Goal: Information Seeking & Learning: Learn about a topic

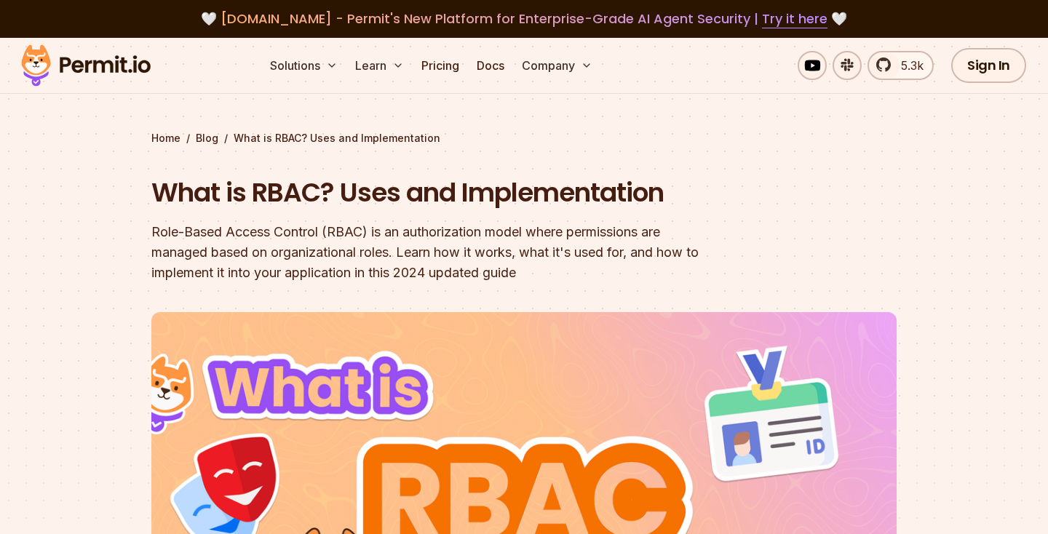
click at [191, 191] on h1 "What is RBAC? Uses and Implementation" at bounding box center [430, 193] width 559 height 36
click at [269, 188] on h1 "What is RBAC? Uses and Implementation" at bounding box center [430, 193] width 559 height 36
click at [348, 196] on h1 "What is RBAC? Uses and Implementation" at bounding box center [430, 193] width 559 height 36
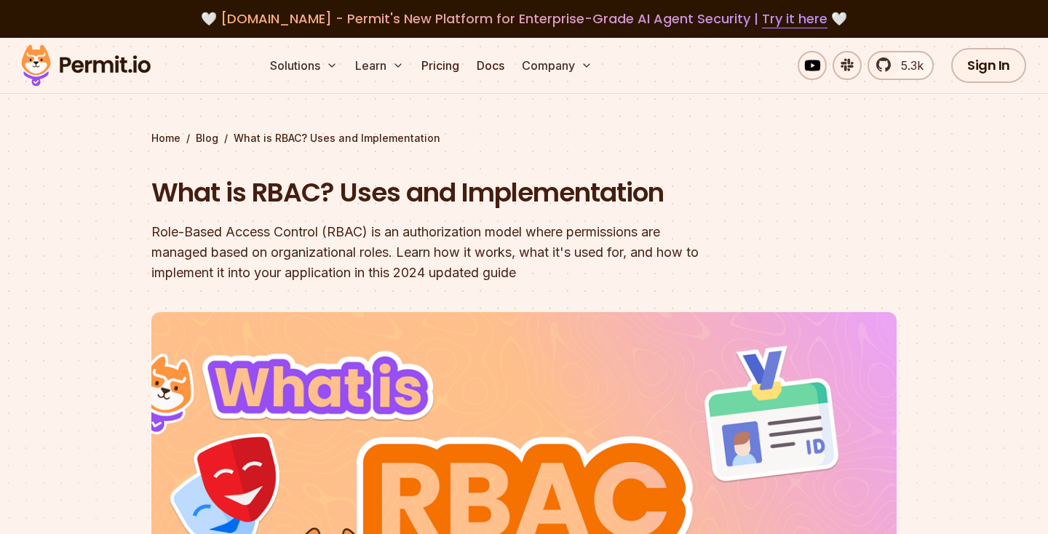
click at [348, 196] on h1 "What is RBAC? Uses and Implementation" at bounding box center [430, 193] width 559 height 36
click at [550, 187] on h1 "What is RBAC? Uses and Implementation" at bounding box center [430, 193] width 559 height 36
click at [512, 191] on h1 "What is RBAC? Uses and Implementation" at bounding box center [430, 193] width 559 height 36
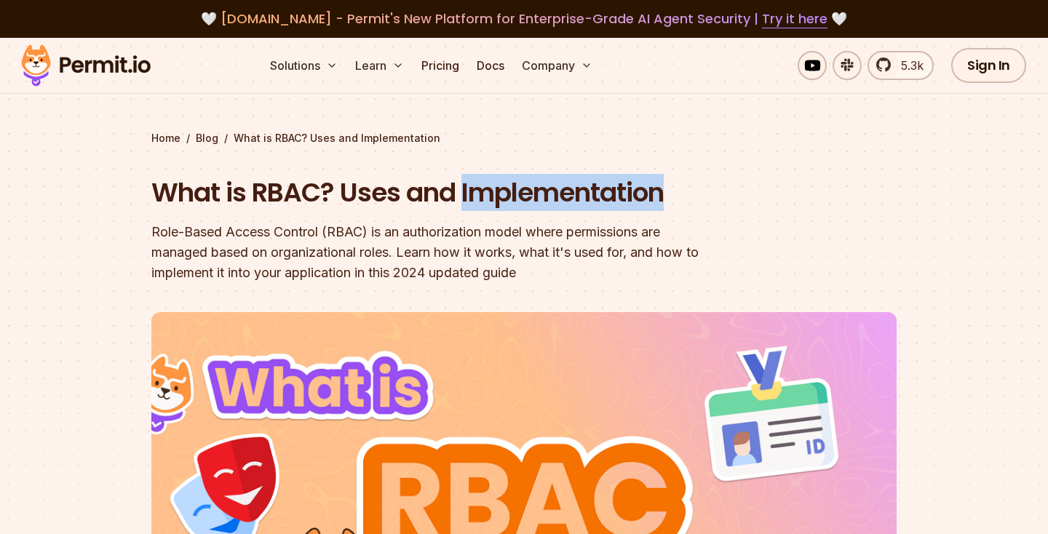
click at [124, 189] on section "Home / Blog / What is RBAC? Uses and Implementation What is RBAC? Uses and Impl…" at bounding box center [524, 441] width 1048 height 807
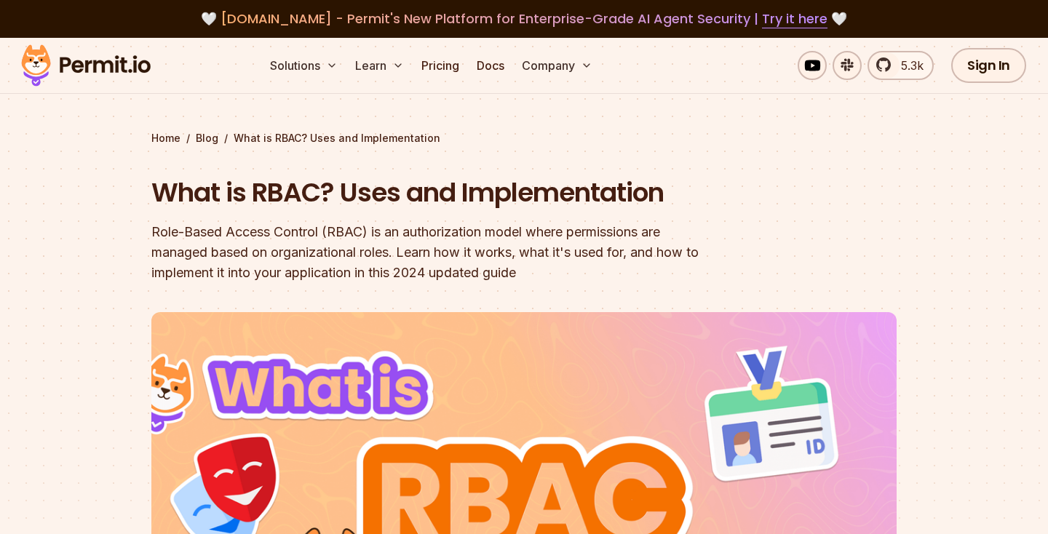
click at [96, 62] on img at bounding box center [86, 65] width 143 height 49
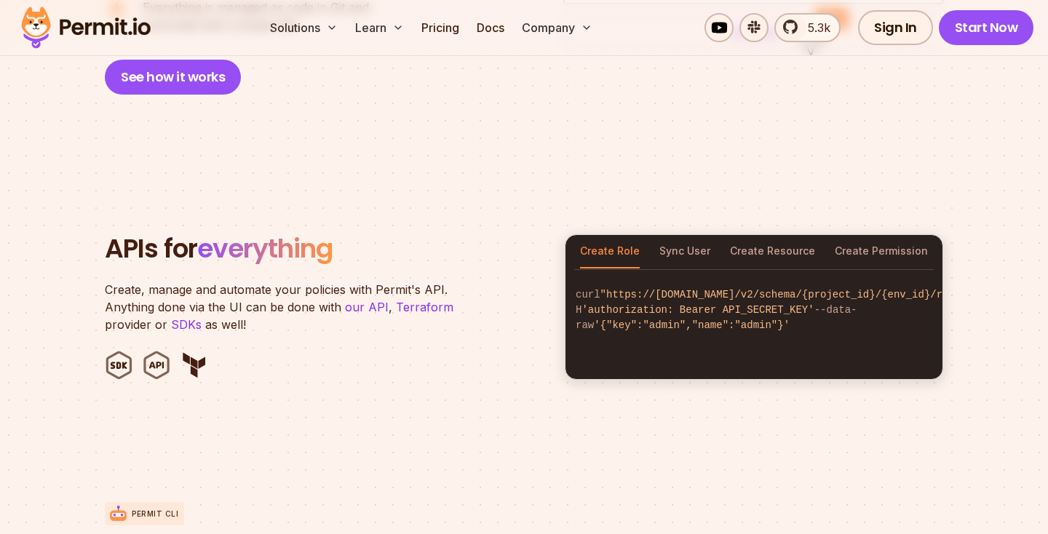
scroll to position [1346, 0]
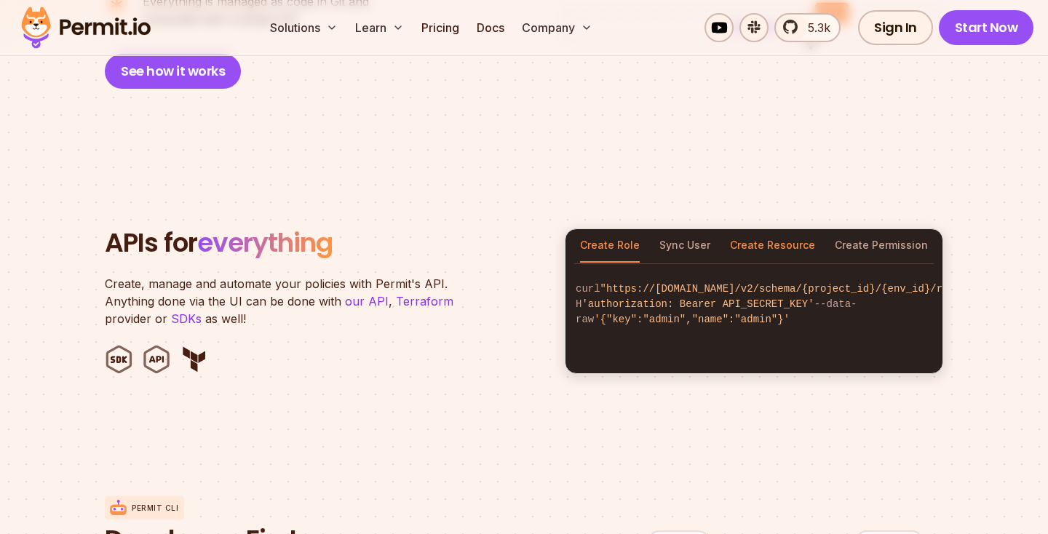
click at [769, 229] on button "Create Resource" at bounding box center [772, 245] width 85 height 33
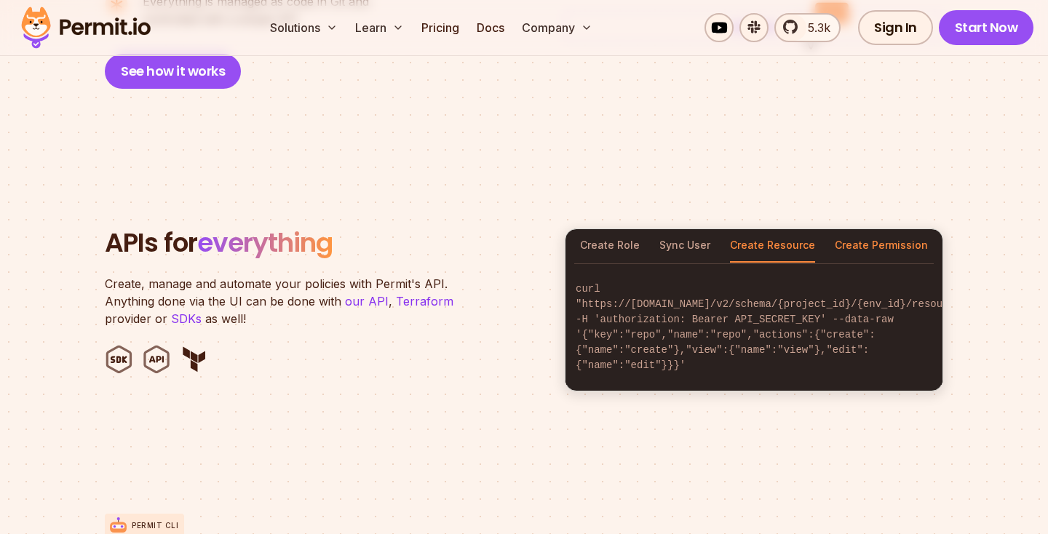
click at [892, 229] on button "Create Permission" at bounding box center [881, 245] width 93 height 33
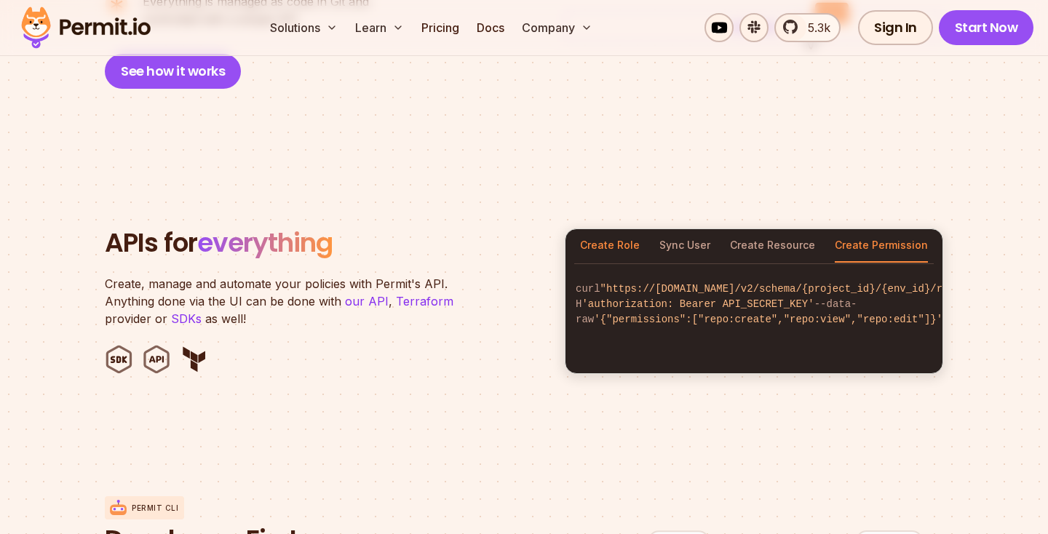
click at [623, 229] on button "Create Role" at bounding box center [610, 245] width 60 height 33
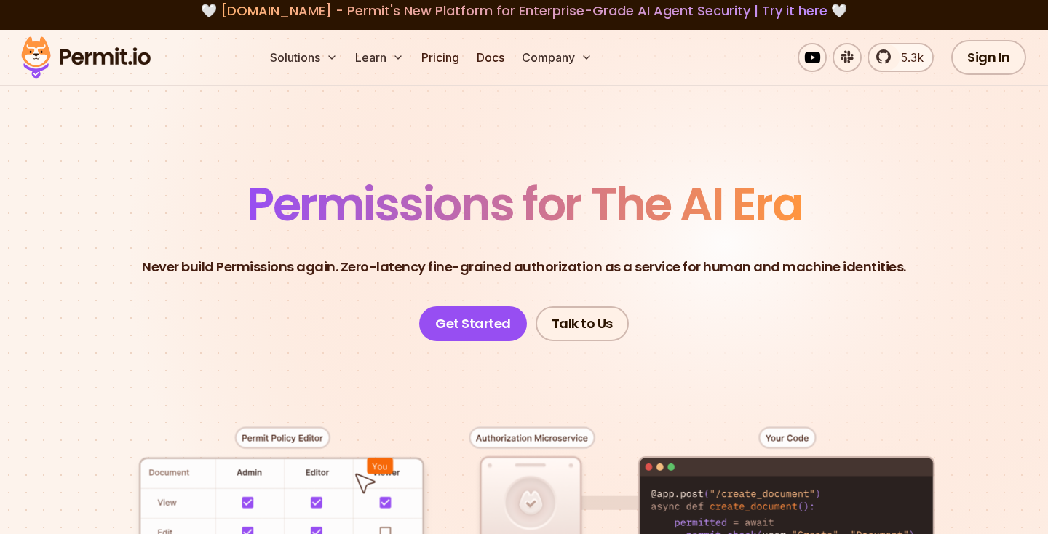
scroll to position [0, 0]
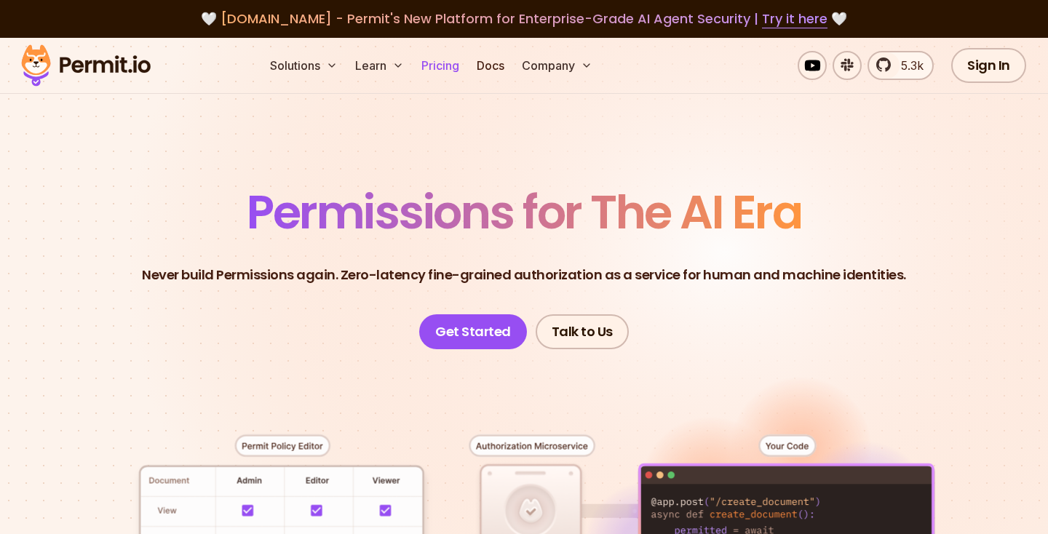
click at [457, 69] on link "Pricing" at bounding box center [440, 65] width 49 height 29
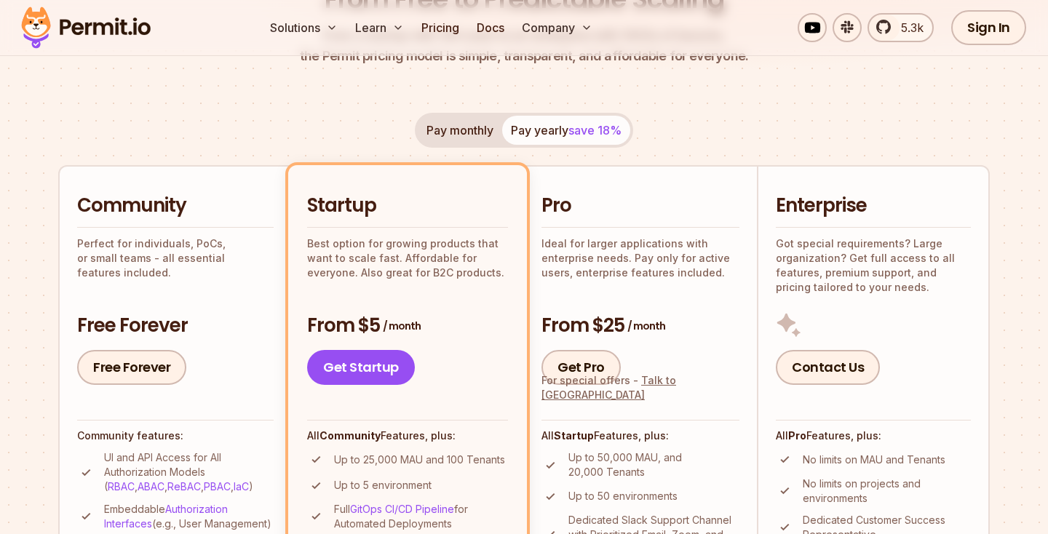
scroll to position [287, 0]
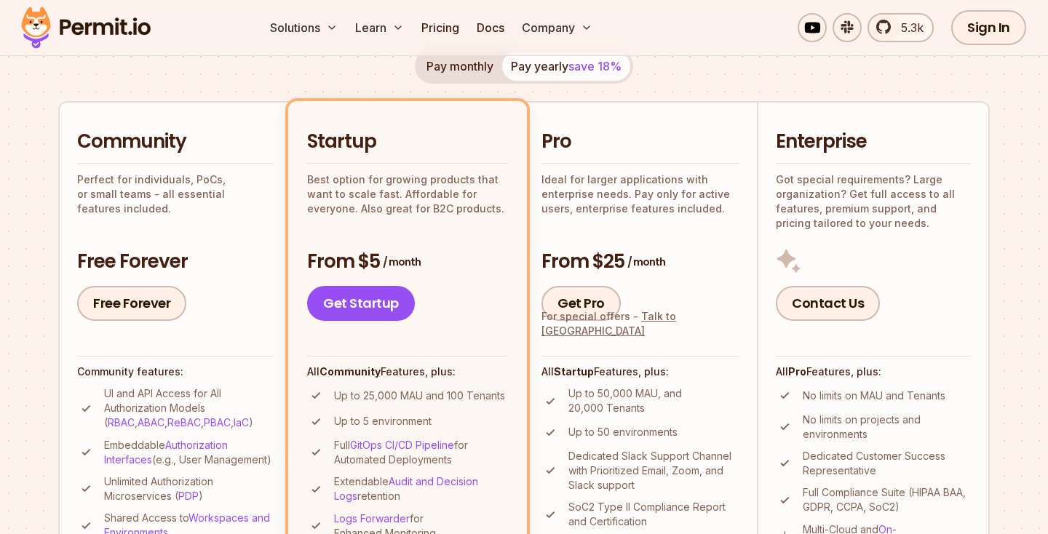
click at [362, 257] on h3 "From $5 / month" at bounding box center [407, 262] width 201 height 26
click at [388, 259] on span "/ month" at bounding box center [402, 262] width 38 height 15
click at [400, 261] on span "/ month" at bounding box center [402, 262] width 38 height 15
click at [368, 269] on h3 "From $5 / month" at bounding box center [407, 262] width 201 height 26
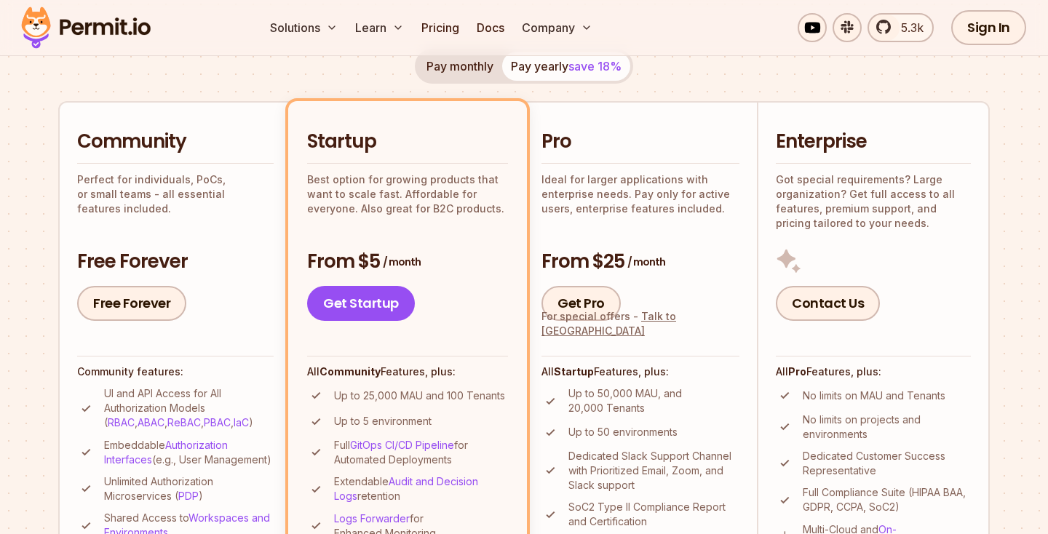
click at [368, 269] on h3 "From $5 / month" at bounding box center [407, 262] width 201 height 26
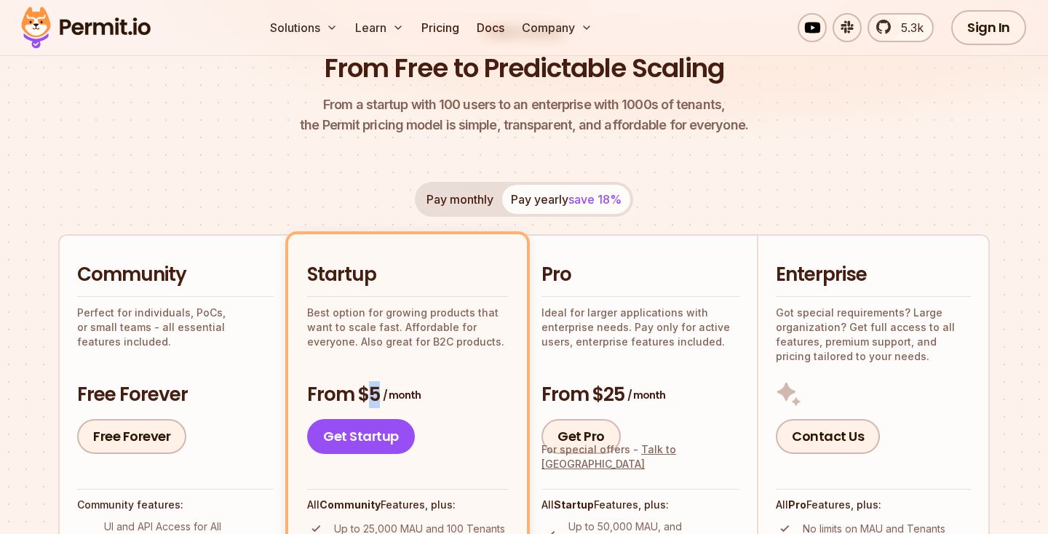
scroll to position [297, 0]
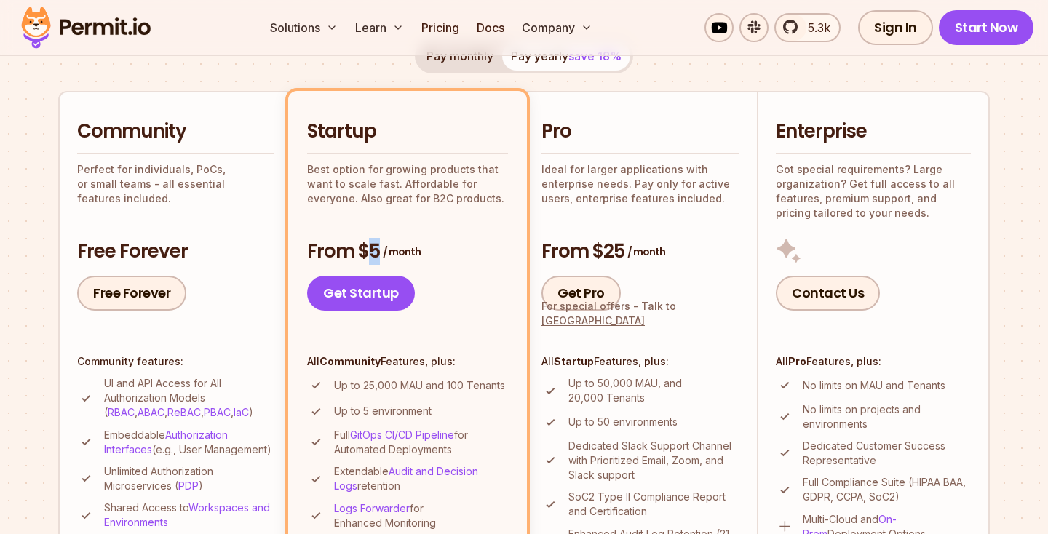
click at [465, 196] on p "Best option for growing products that want to scale fast. Affordable for everyo…" at bounding box center [407, 184] width 201 height 44
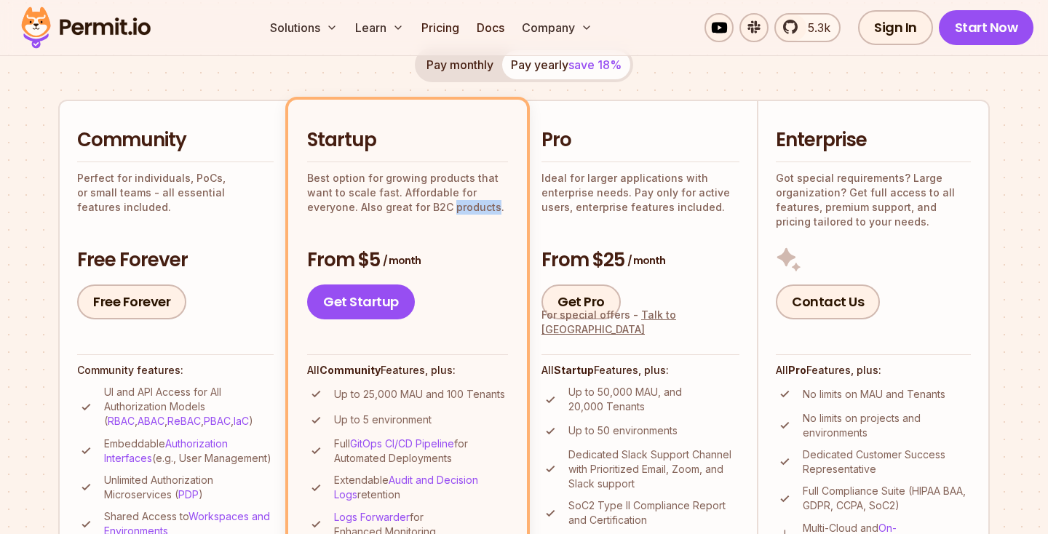
scroll to position [269, 0]
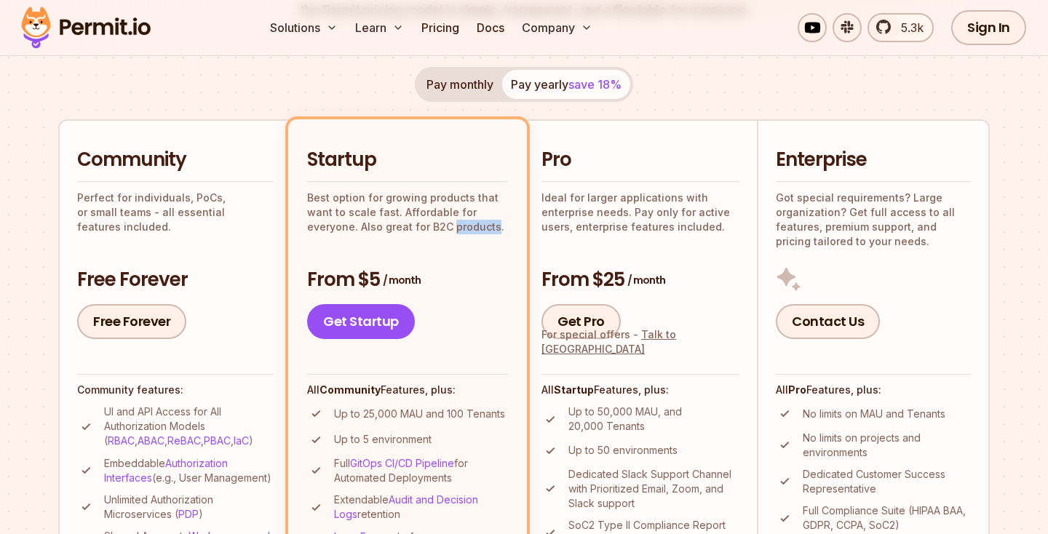
click at [440, 206] on p "Best option for growing products that want to scale fast. Affordable for everyo…" at bounding box center [407, 213] width 201 height 44
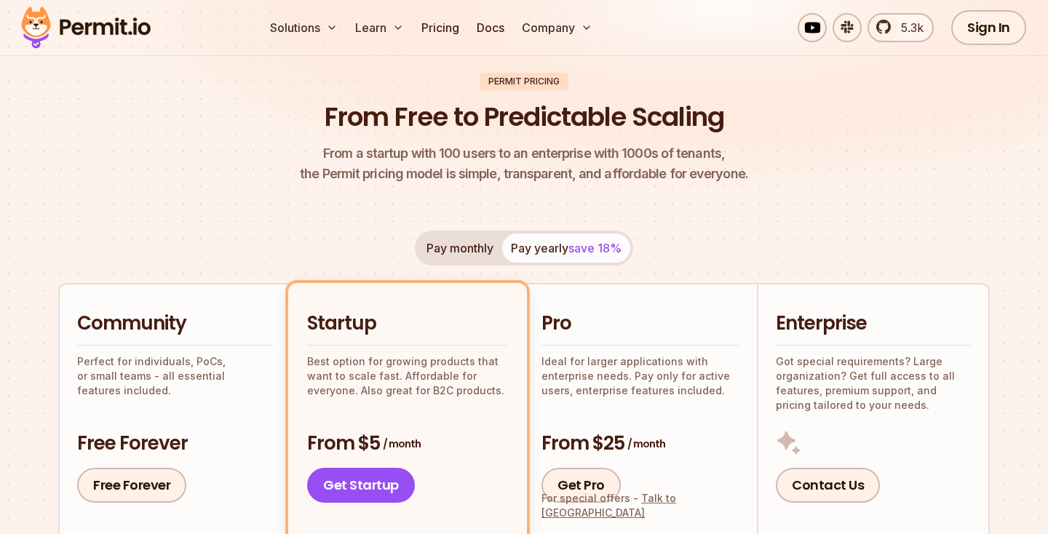
scroll to position [0, 0]
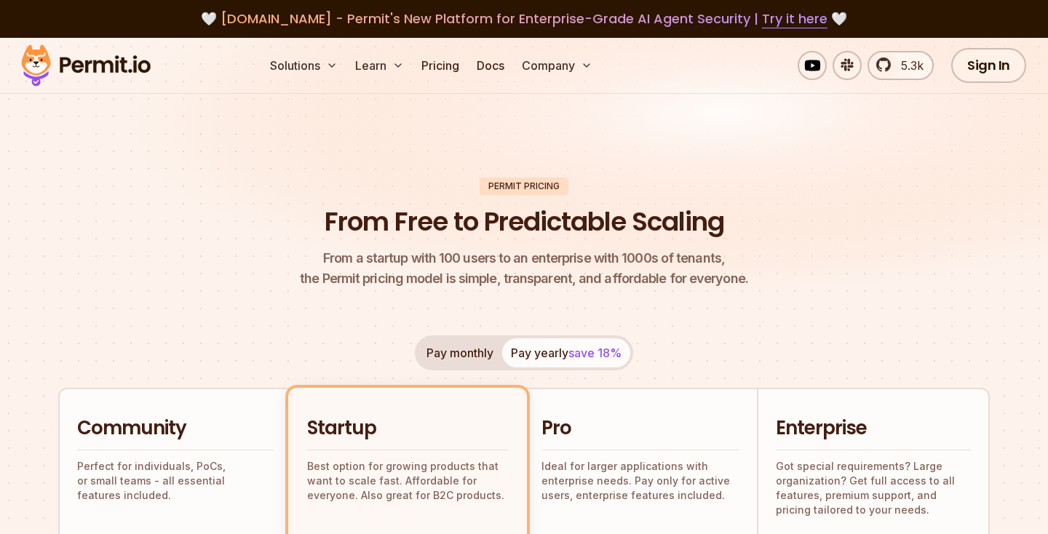
click at [100, 76] on img at bounding box center [86, 65] width 143 height 49
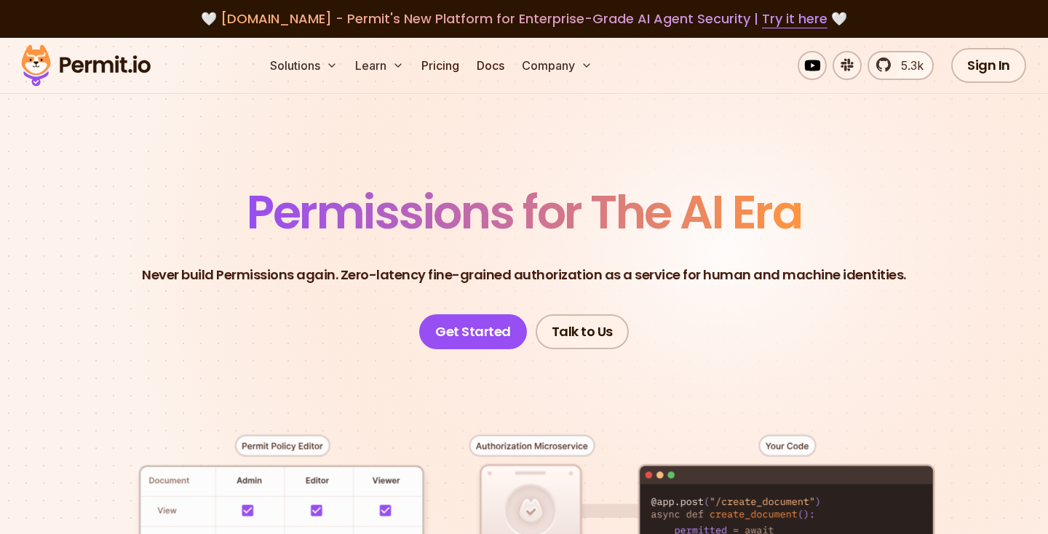
click at [121, 60] on img at bounding box center [86, 65] width 143 height 49
